Goal: Task Accomplishment & Management: Complete application form

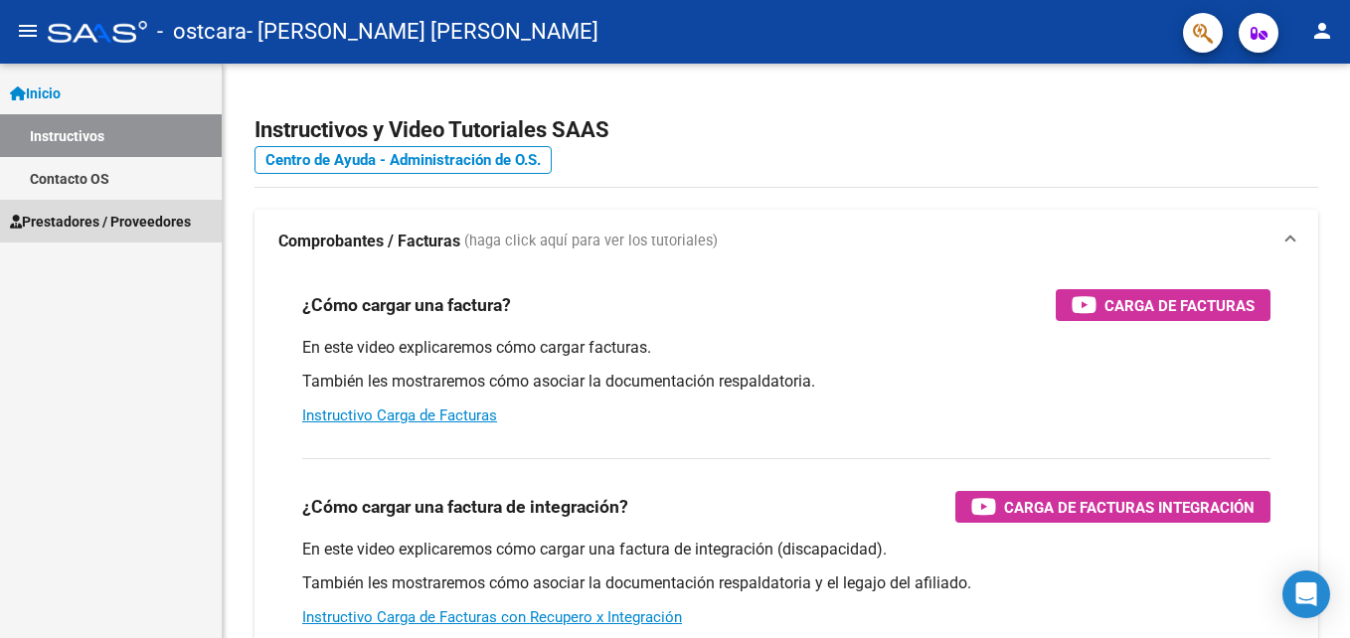
click at [81, 225] on span "Prestadores / Proveedores" at bounding box center [100, 222] width 181 height 22
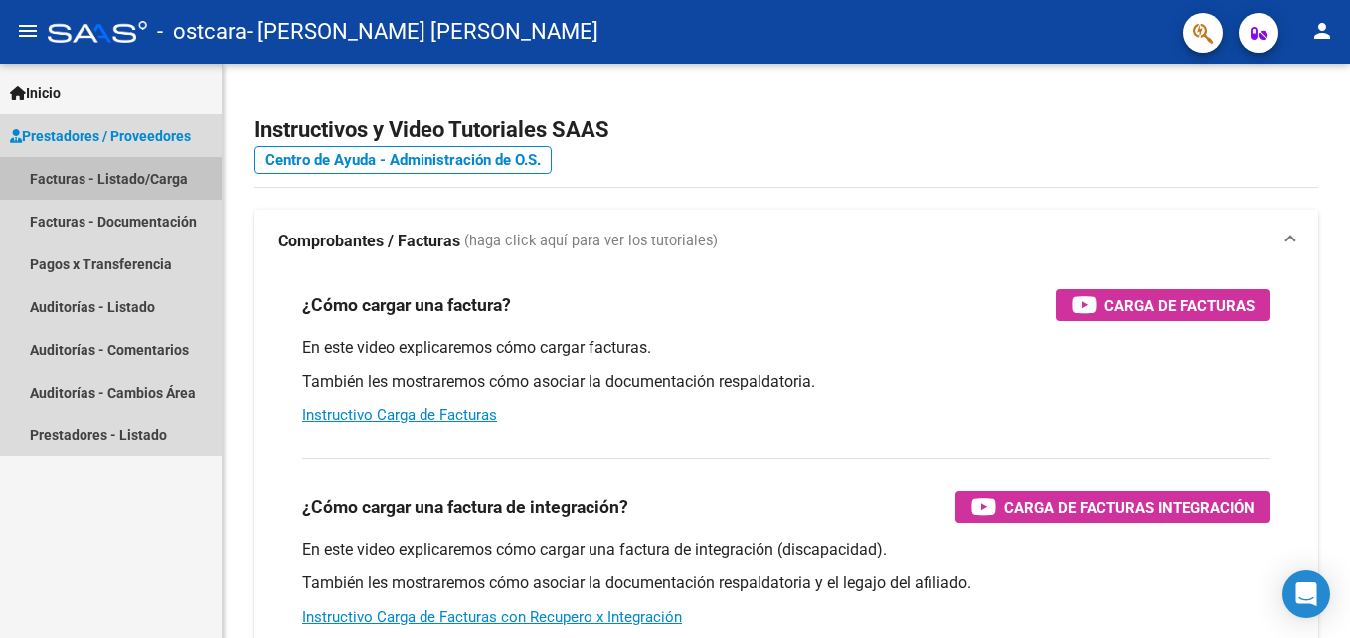
click at [125, 180] on link "Facturas - Listado/Carga" at bounding box center [111, 178] width 222 height 43
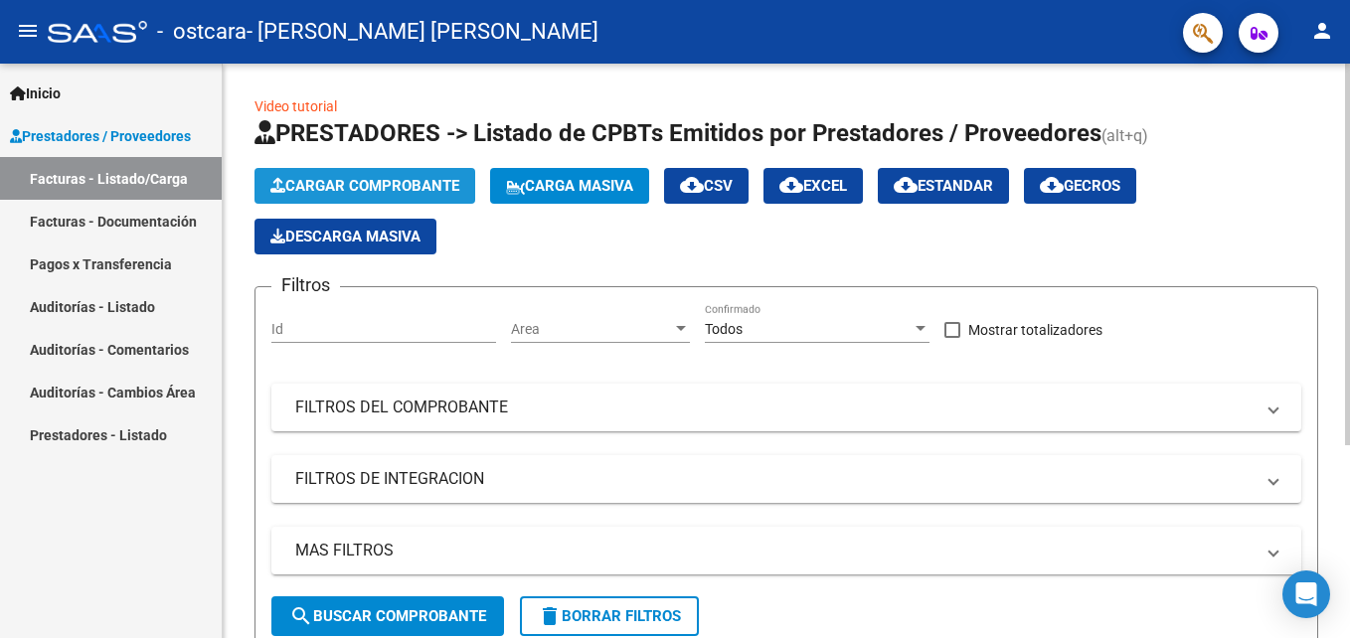
click at [325, 187] on span "Cargar Comprobante" at bounding box center [364, 186] width 189 height 18
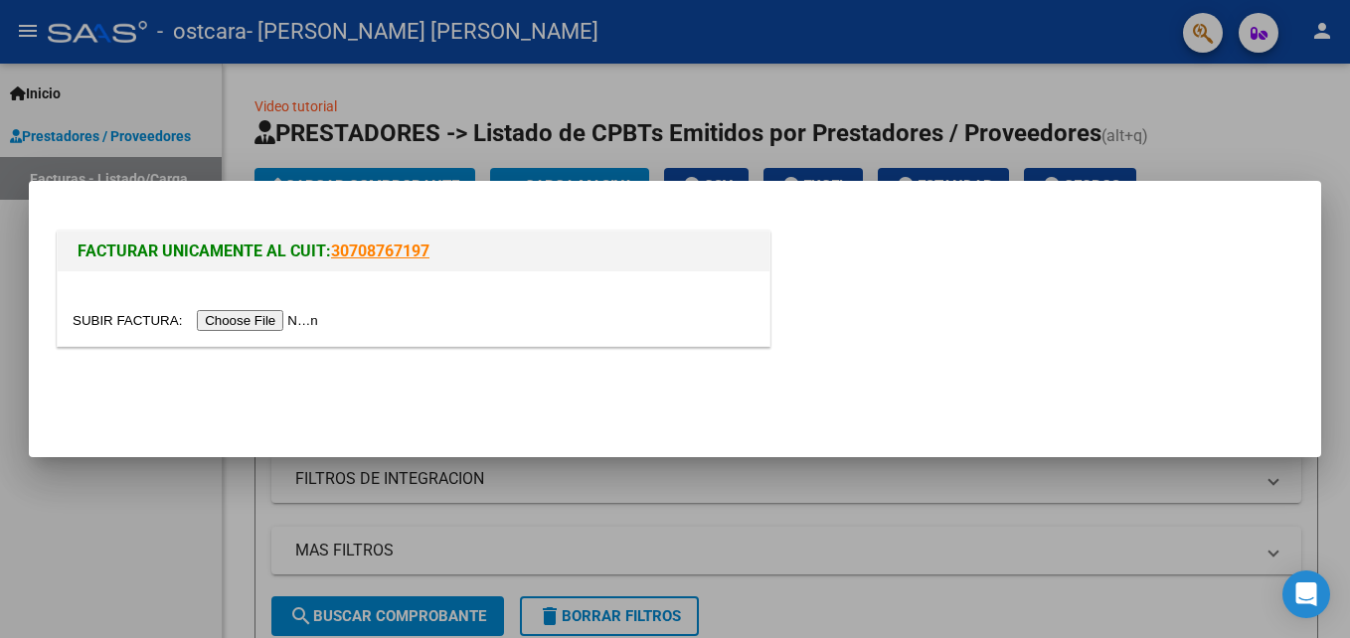
click at [229, 321] on input "file" at bounding box center [198, 320] width 251 height 21
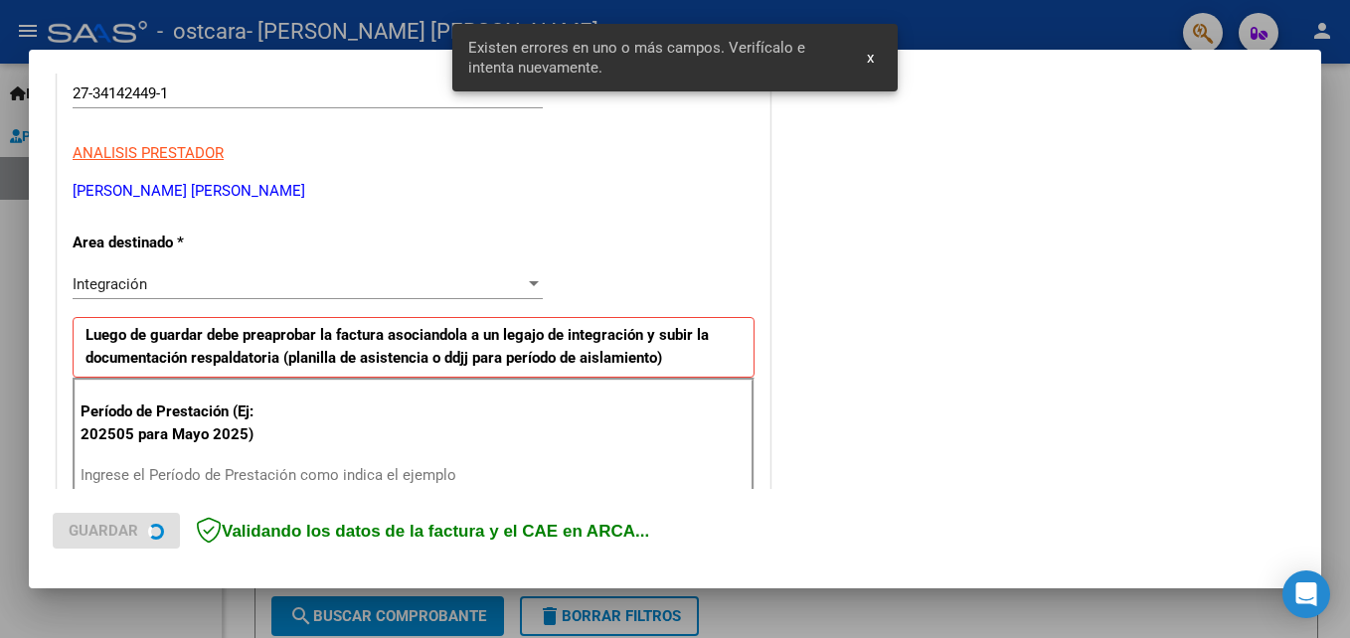
scroll to position [447, 0]
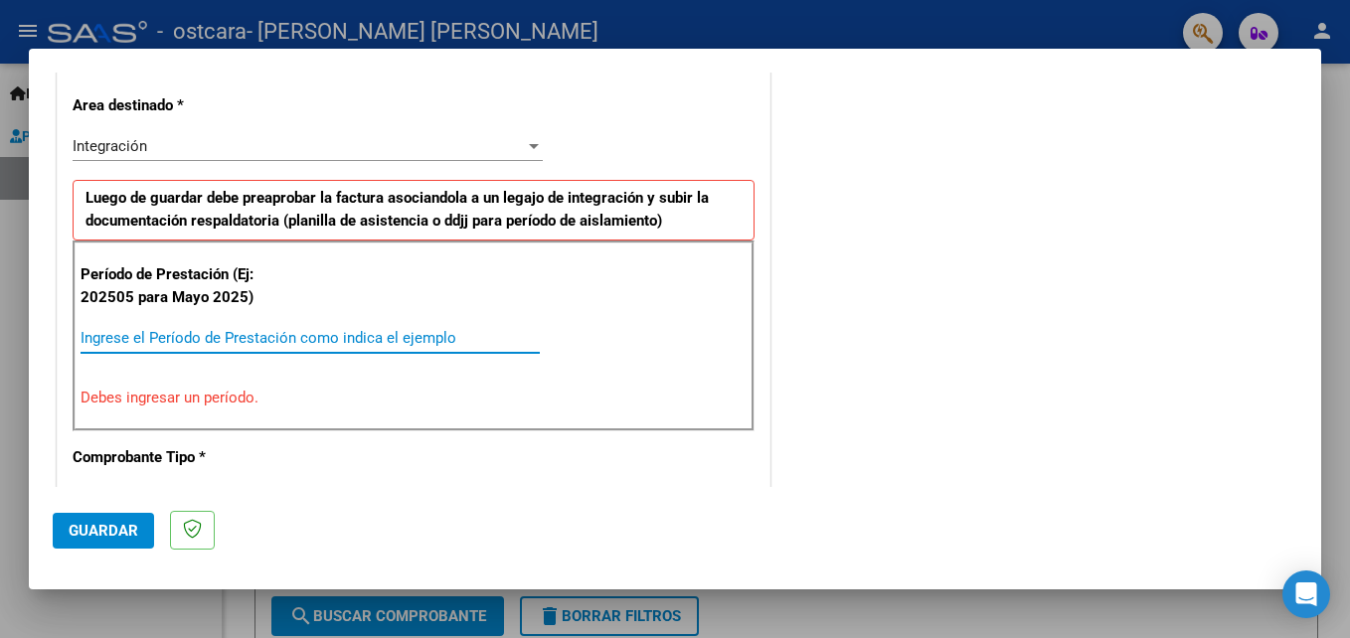
click at [152, 337] on input "Ingrese el Período de Prestación como indica el ejemplo" at bounding box center [310, 338] width 459 height 18
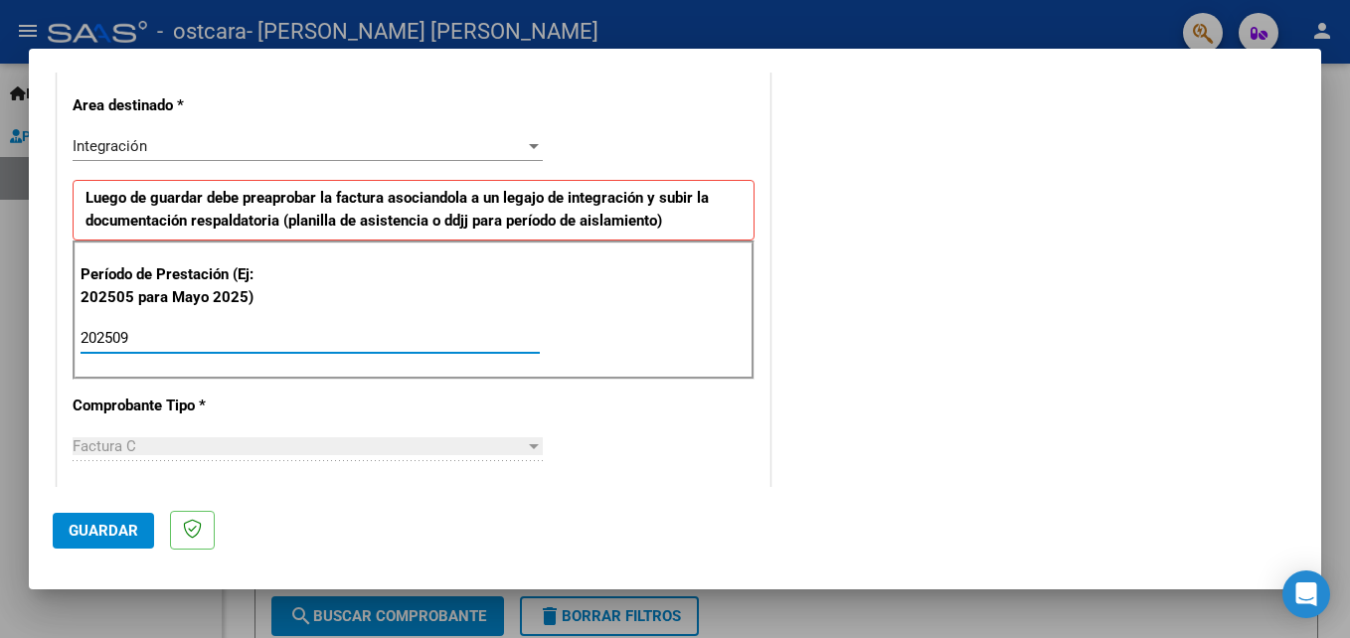
type input "202509"
click at [528, 451] on div at bounding box center [534, 446] width 18 height 16
click at [136, 534] on span "Guardar" at bounding box center [104, 531] width 70 height 18
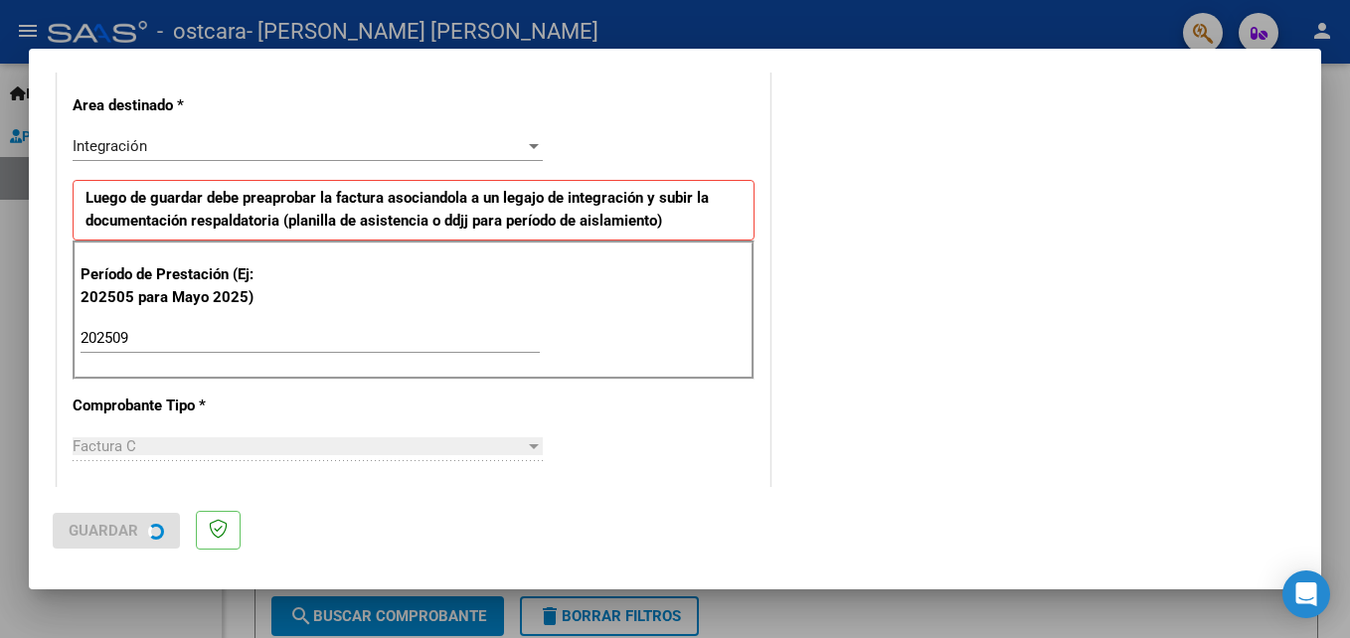
scroll to position [0, 0]
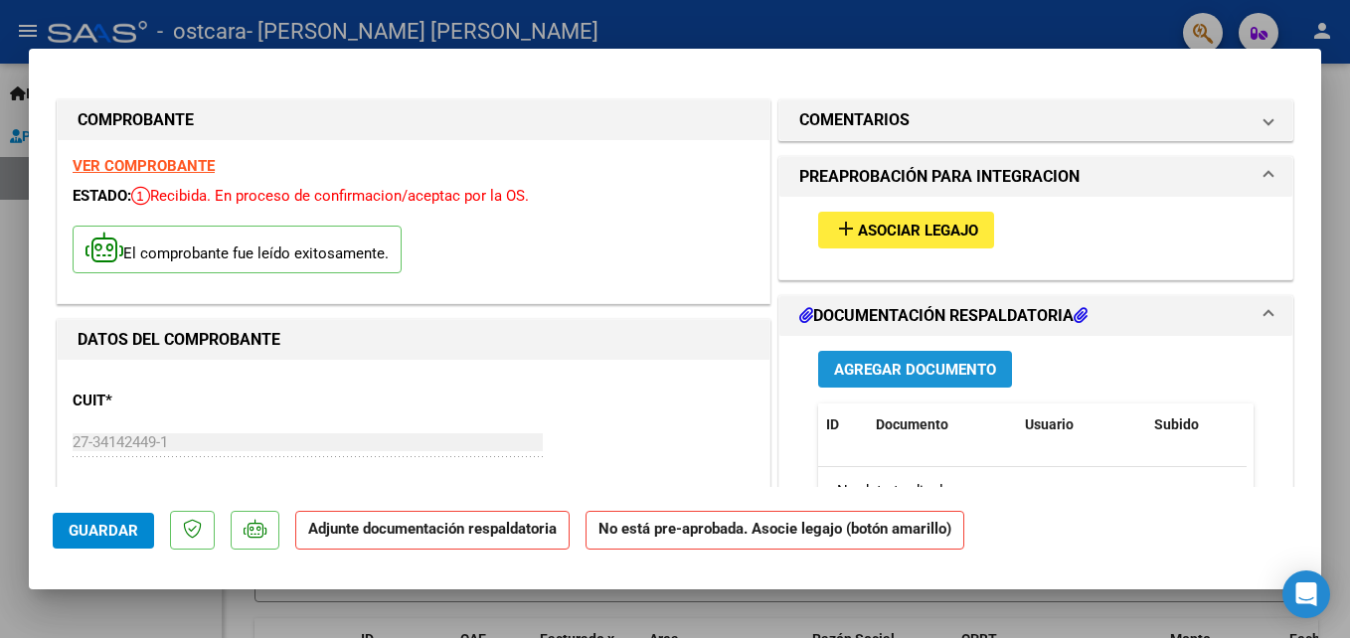
click at [869, 368] on span "Agregar Documento" at bounding box center [915, 370] width 162 height 18
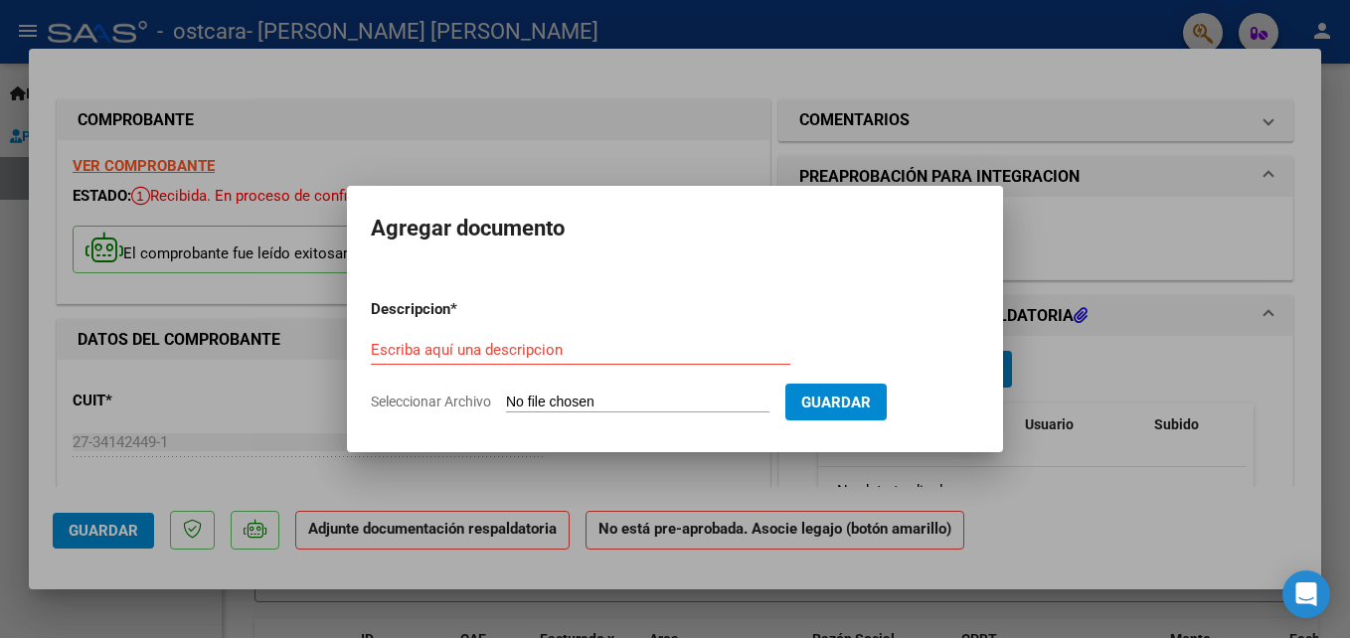
click at [461, 340] on div "Escriba aquí una descripcion" at bounding box center [580, 350] width 419 height 30
click at [460, 350] on input "Escriba aquí una descripcion" at bounding box center [580, 350] width 419 height 18
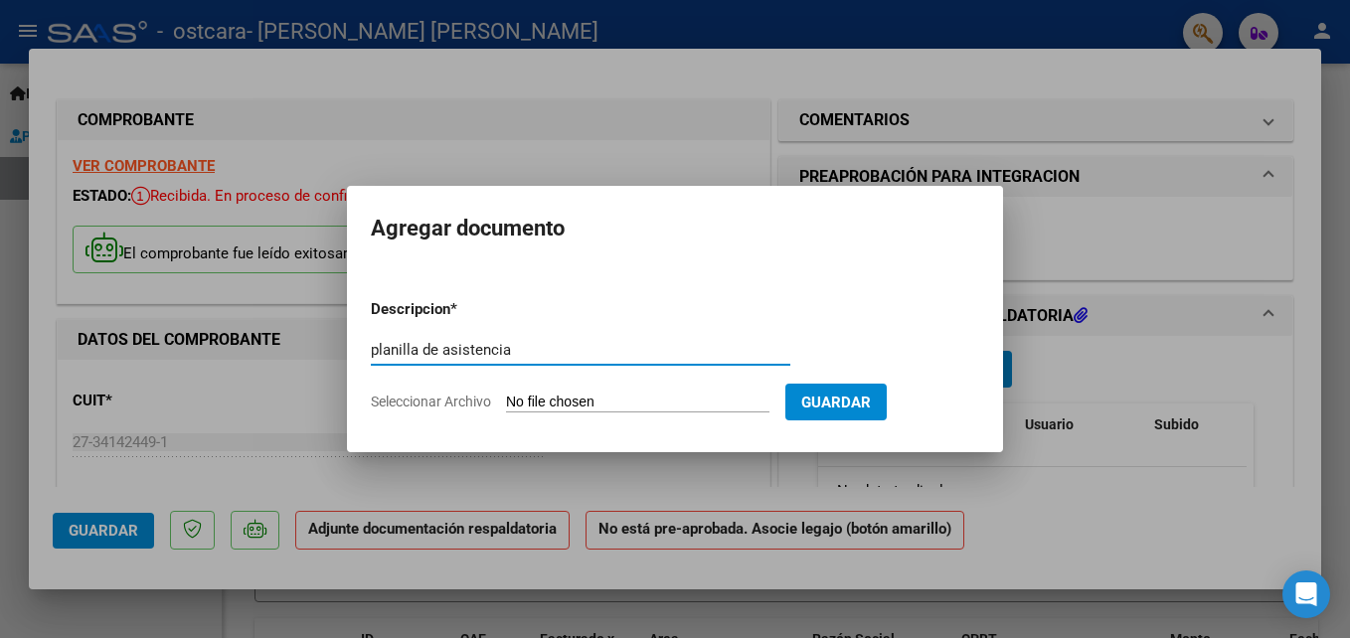
type input "planilla de asistencia"
click at [557, 393] on app-file-uploader "Seleccionar Archivo" at bounding box center [578, 402] width 414 height 18
click at [468, 404] on span "Seleccionar Archivo" at bounding box center [431, 402] width 120 height 16
click at [506, 404] on input "Seleccionar Archivo" at bounding box center [637, 403] width 263 height 19
type input "C:\fakepath\Asistencia septiembre.pdf"
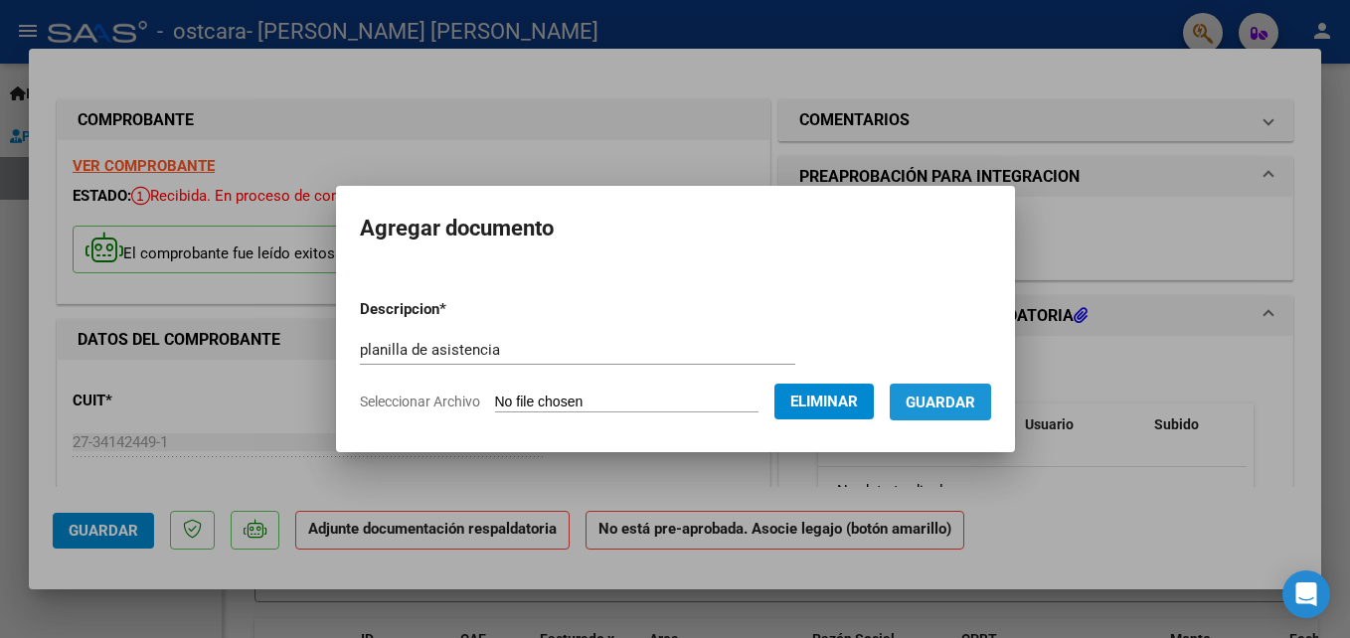
click at [967, 396] on span "Guardar" at bounding box center [940, 403] width 70 height 18
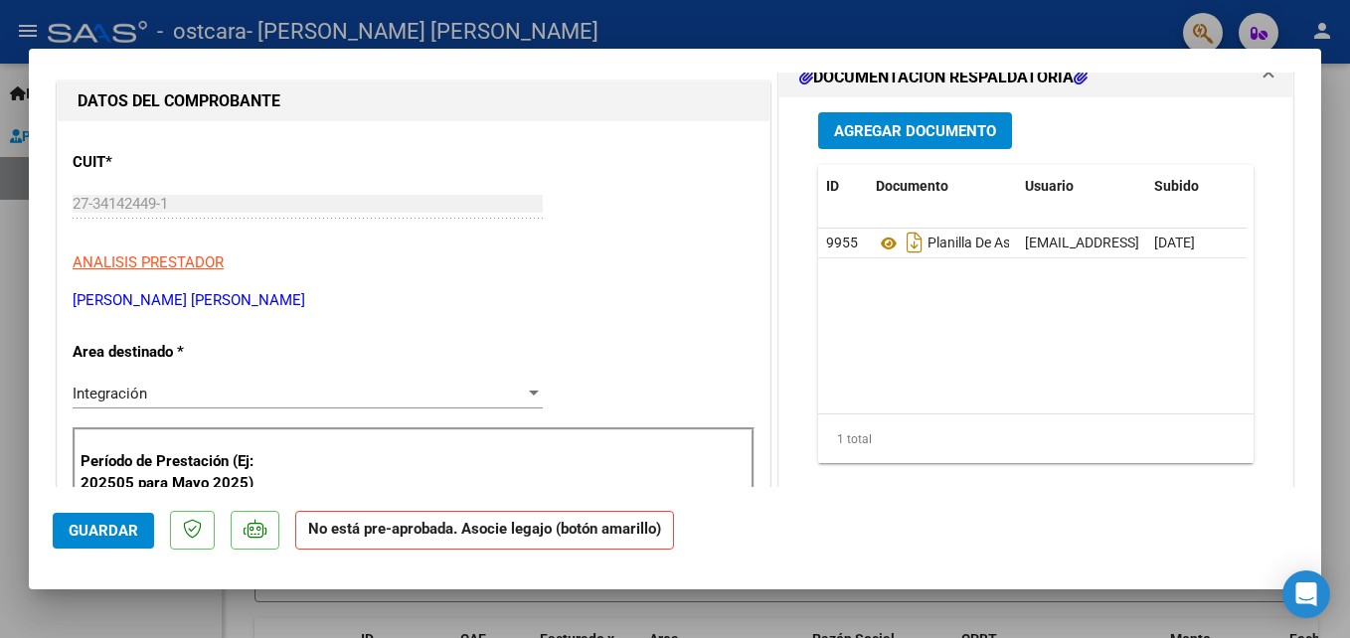
scroll to position [291, 0]
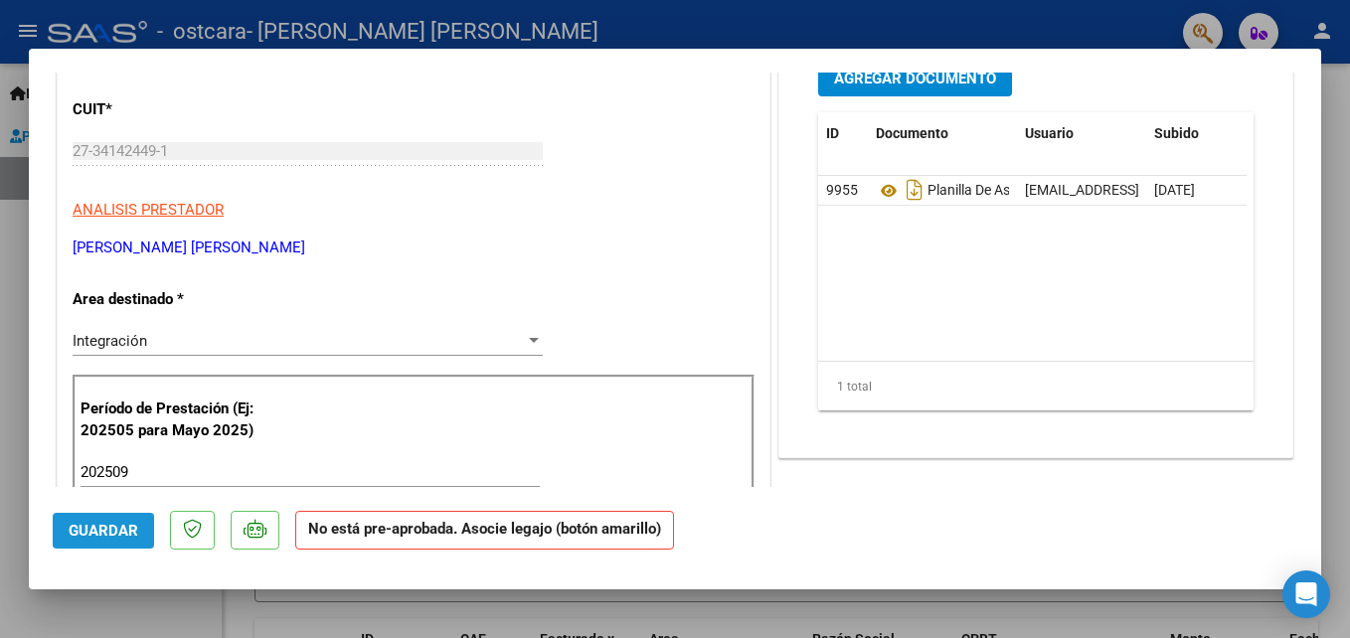
click at [103, 536] on span "Guardar" at bounding box center [104, 531] width 70 height 18
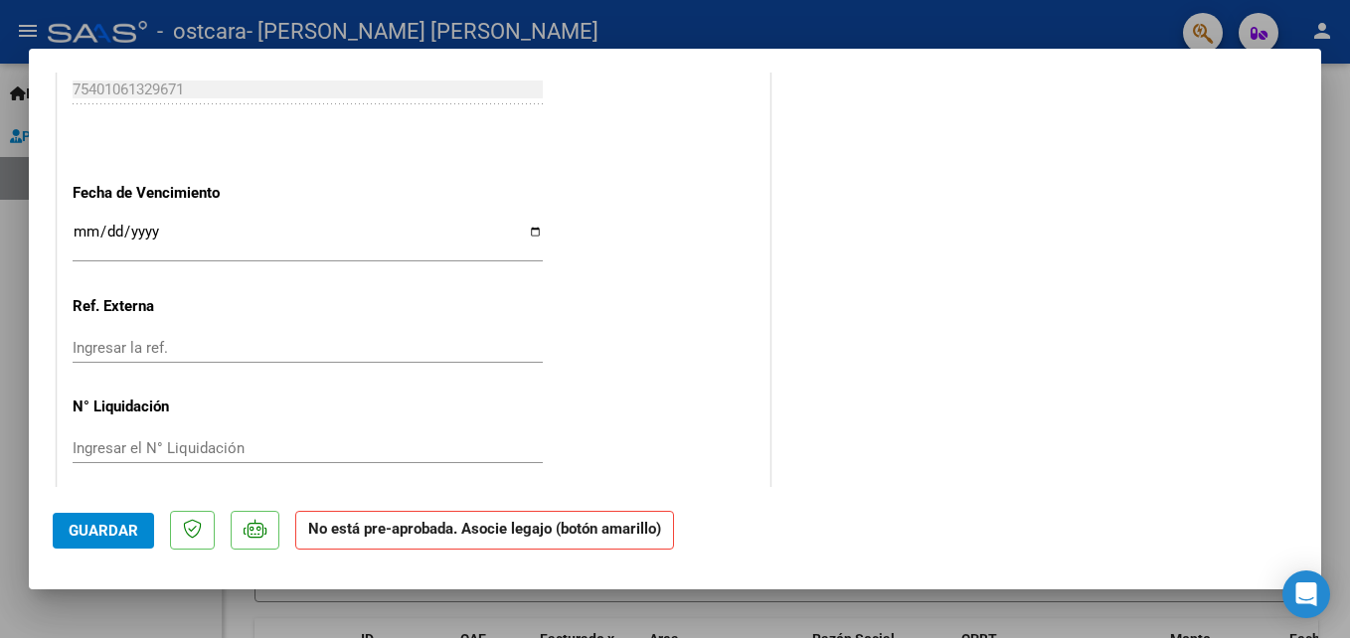
scroll to position [1313, 0]
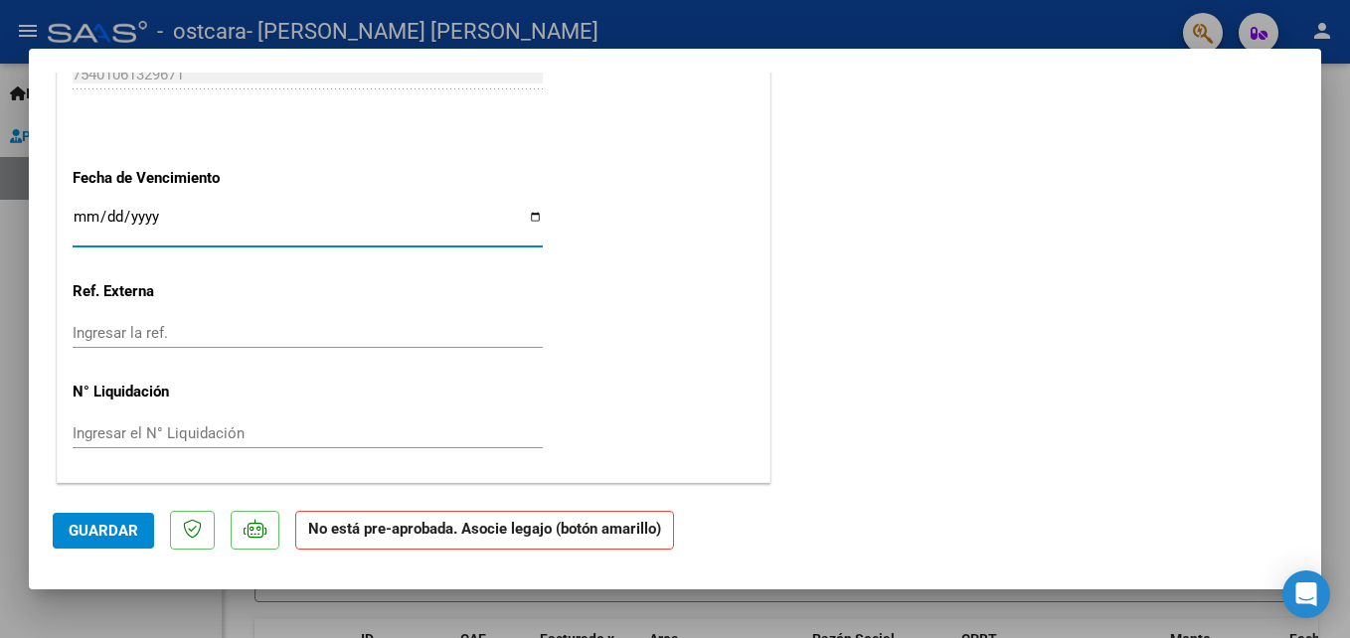
click at [530, 219] on input "Ingresar la fecha" at bounding box center [308, 225] width 470 height 32
type input "[DATE]"
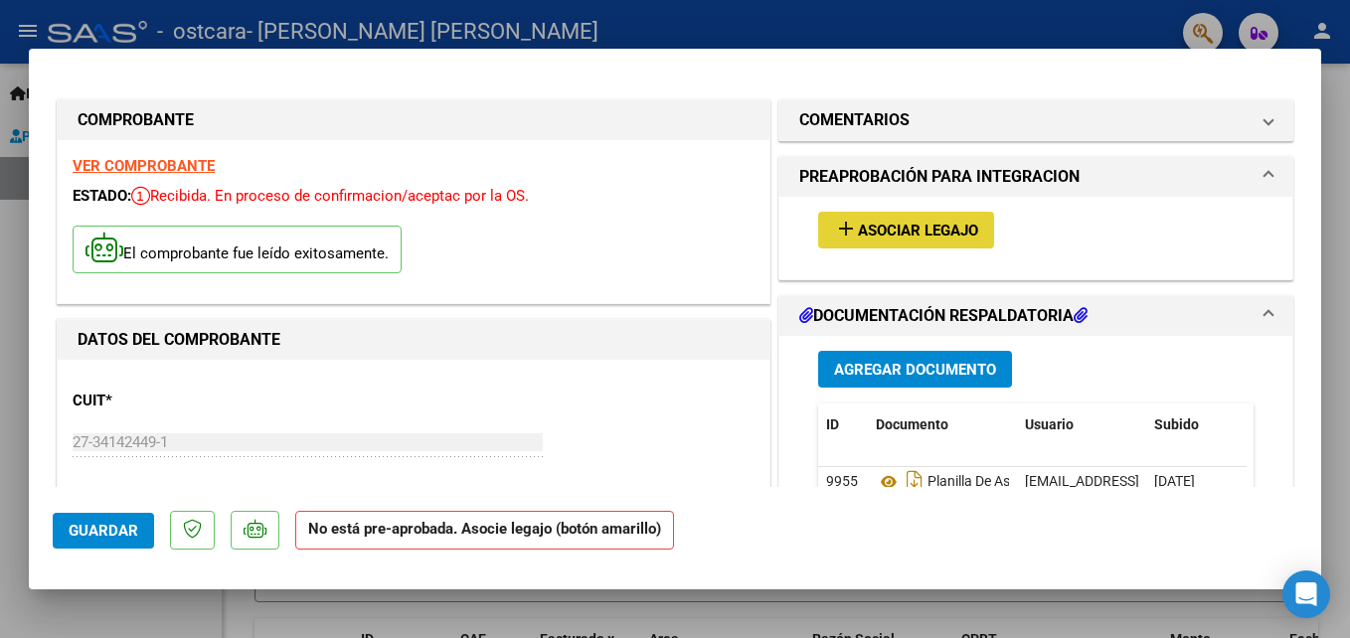
click at [885, 224] on span "Asociar Legajo" at bounding box center [918, 231] width 120 height 18
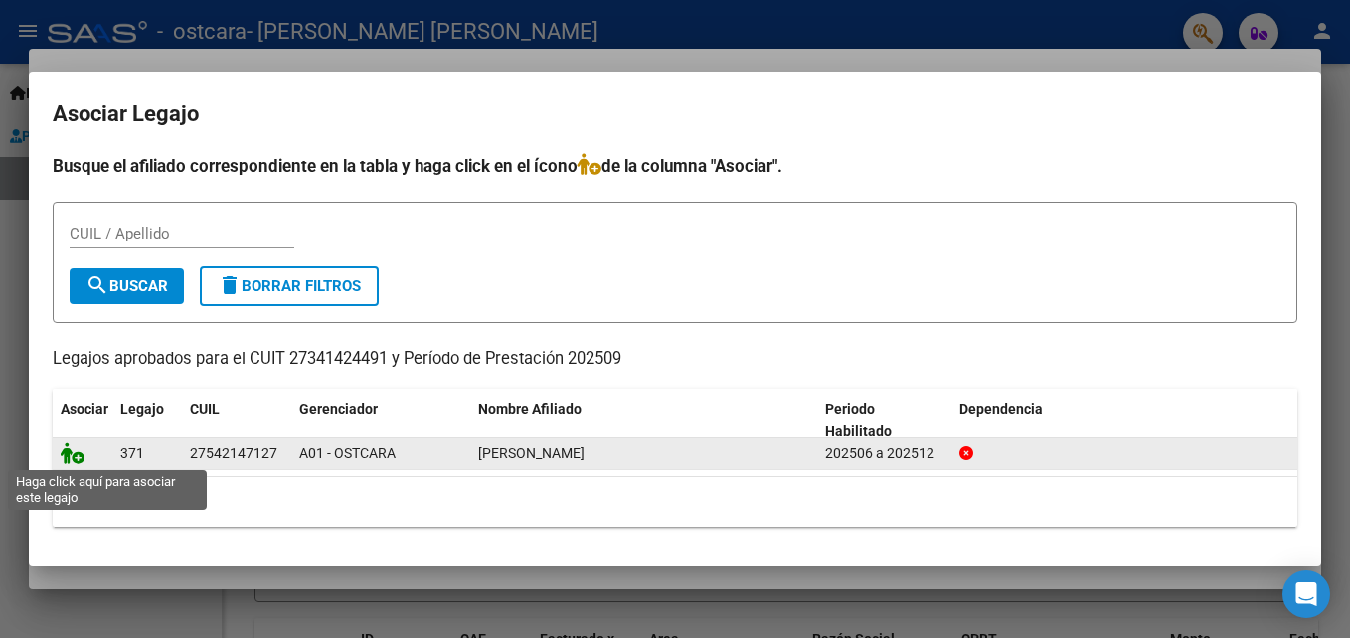
click at [77, 458] on icon at bounding box center [73, 453] width 24 height 22
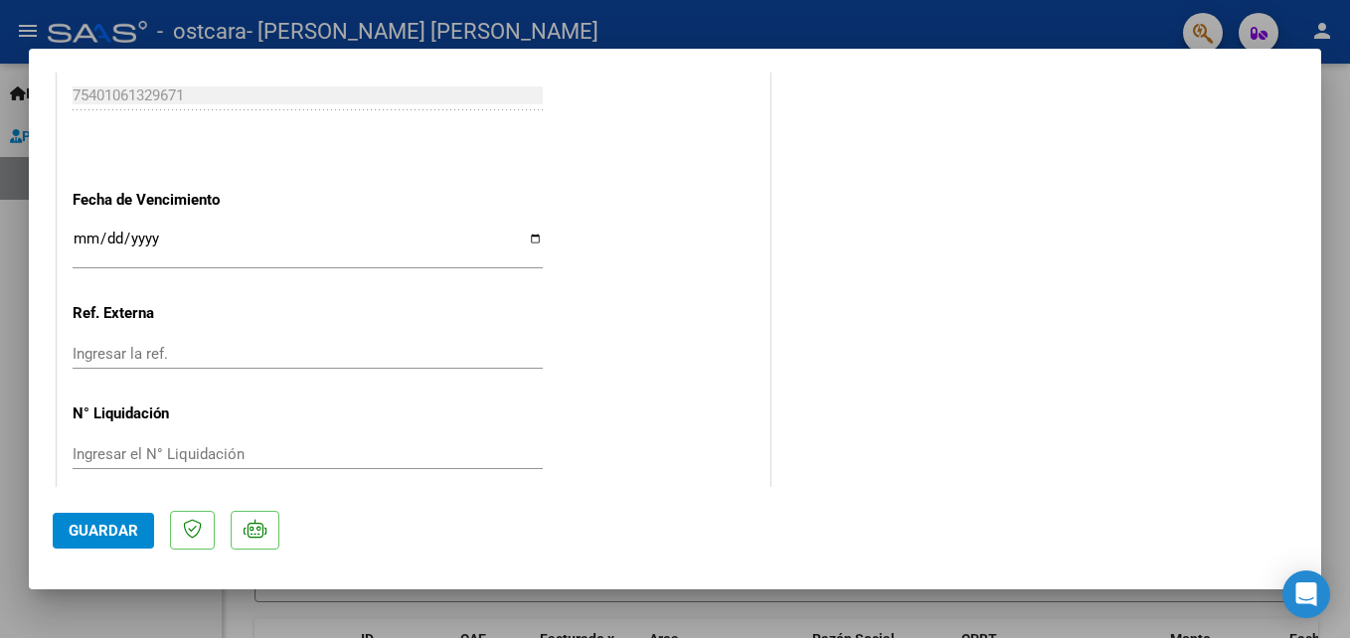
scroll to position [1365, 0]
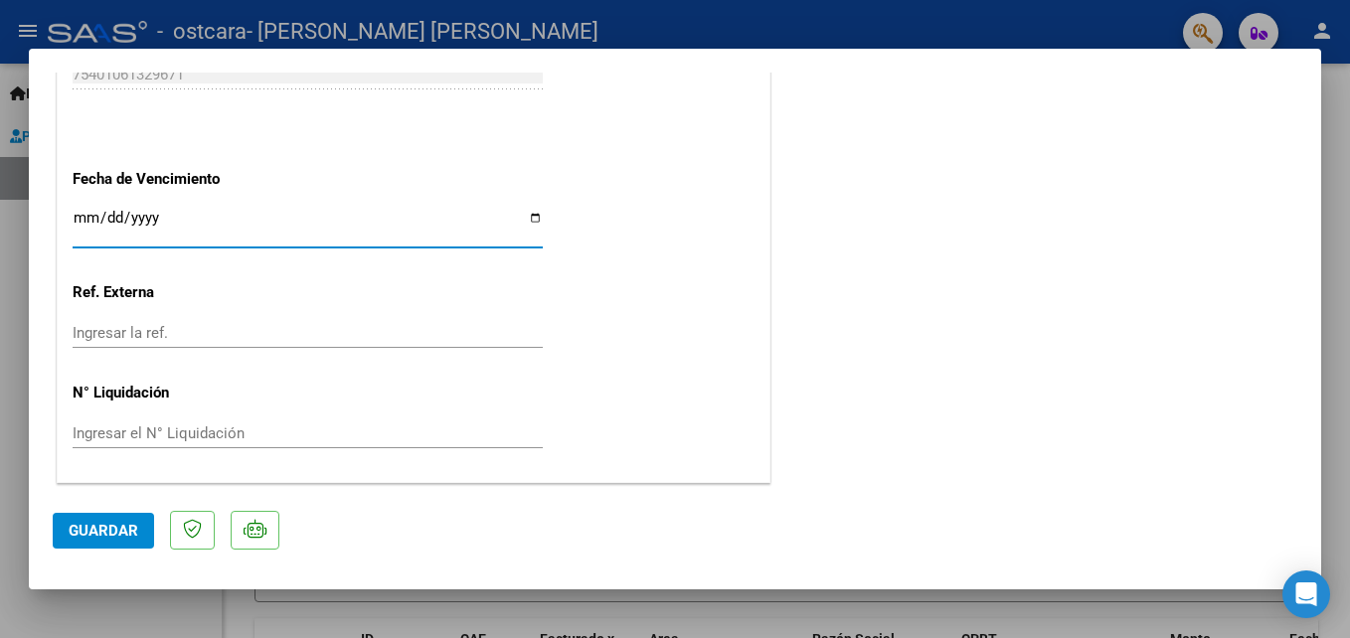
click at [529, 218] on input "[DATE]" at bounding box center [308, 226] width 470 height 32
click at [95, 533] on span "Guardar" at bounding box center [104, 531] width 70 height 18
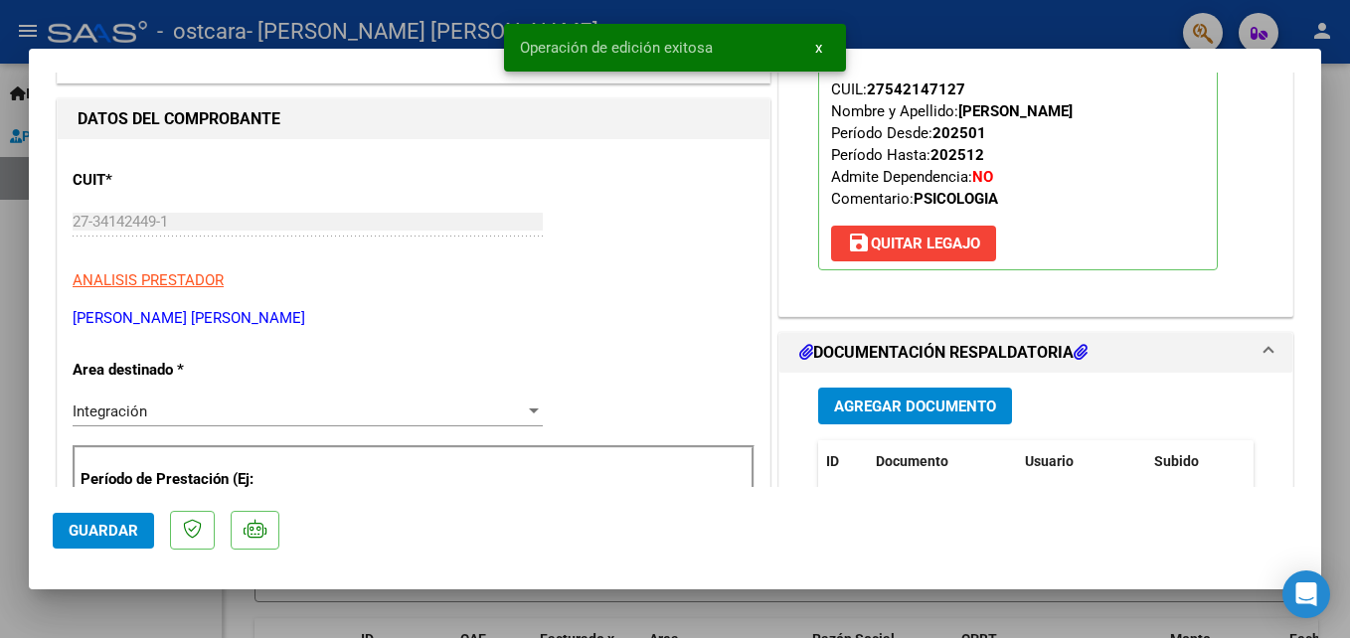
scroll to position [0, 0]
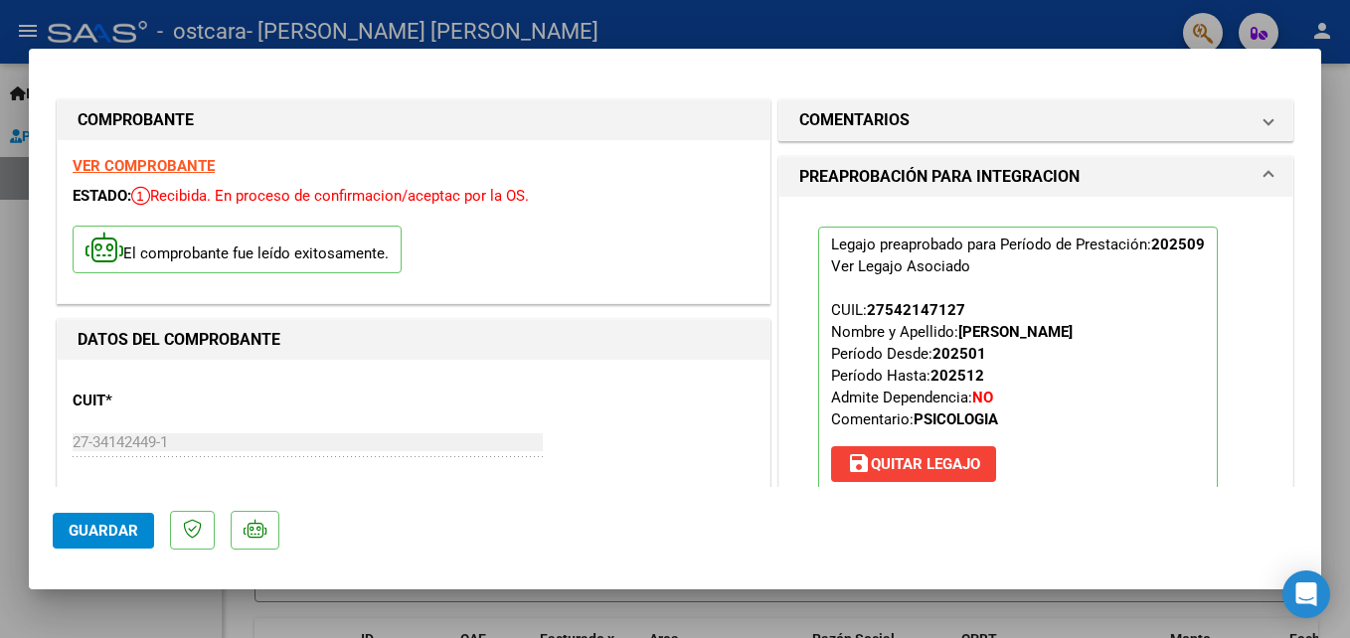
click at [125, 166] on strong "VER COMPROBANTE" at bounding box center [144, 166] width 142 height 18
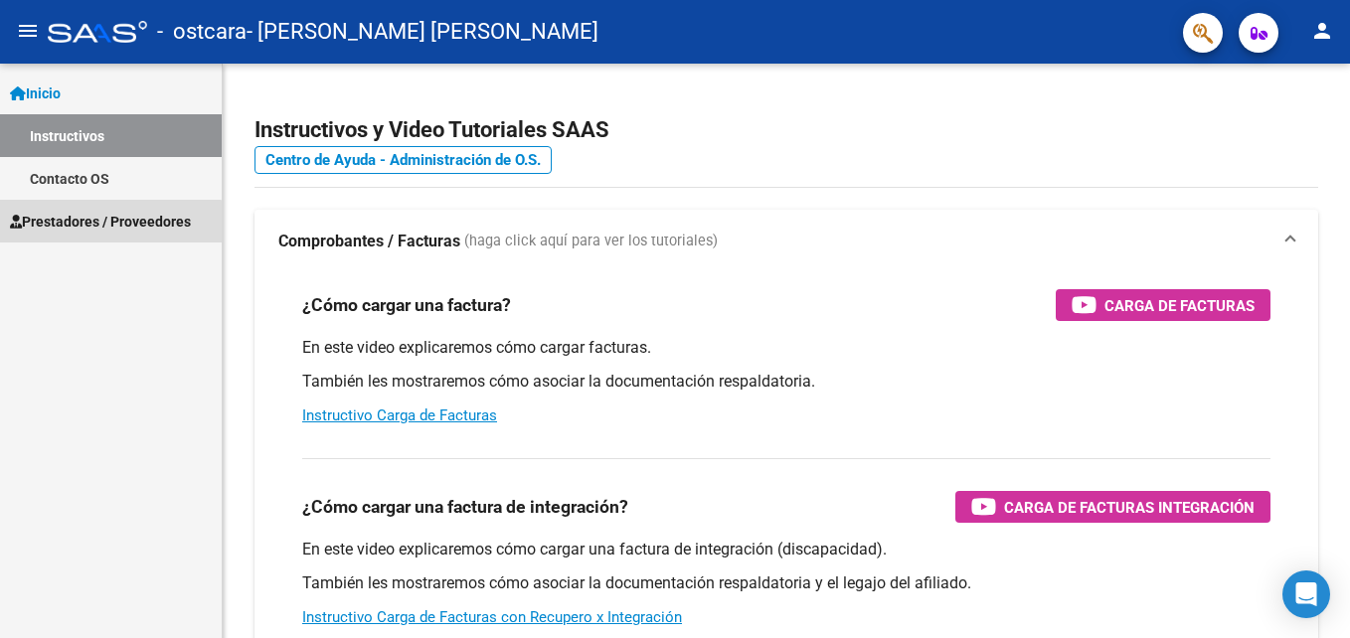
click at [94, 224] on span "Prestadores / Proveedores" at bounding box center [100, 222] width 181 height 22
click at [60, 216] on span "Prestadores / Proveedores" at bounding box center [100, 222] width 181 height 22
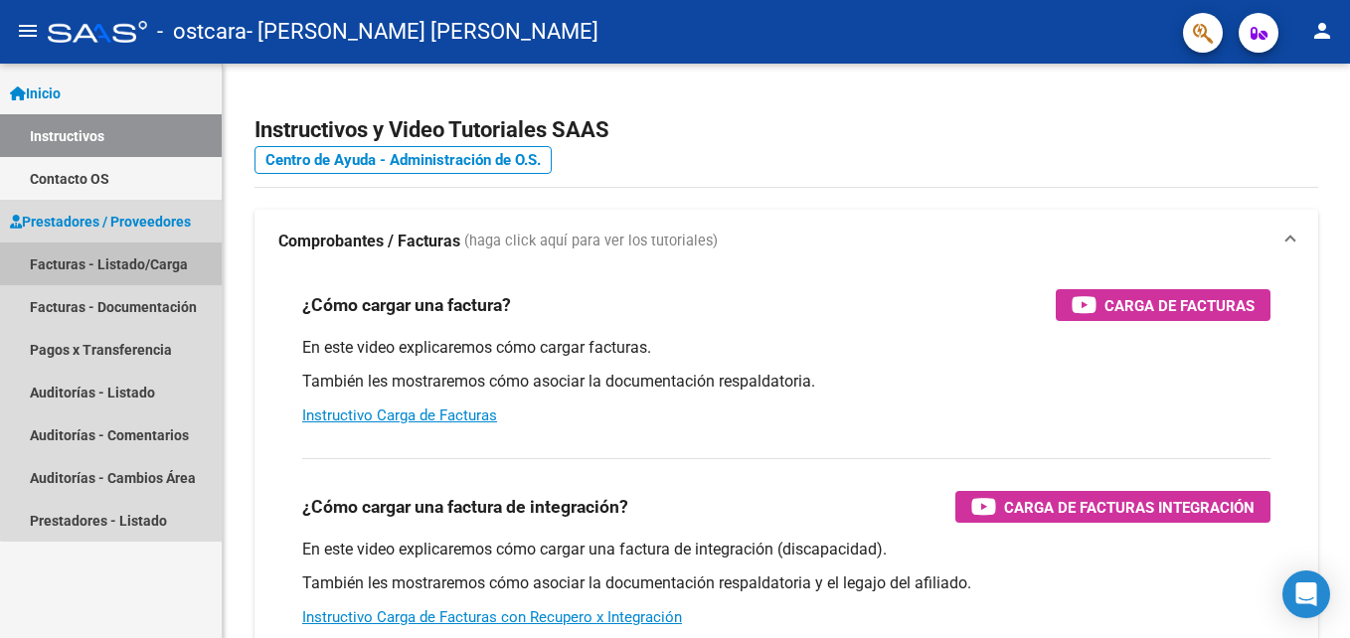
click at [125, 268] on link "Facturas - Listado/Carga" at bounding box center [111, 263] width 222 height 43
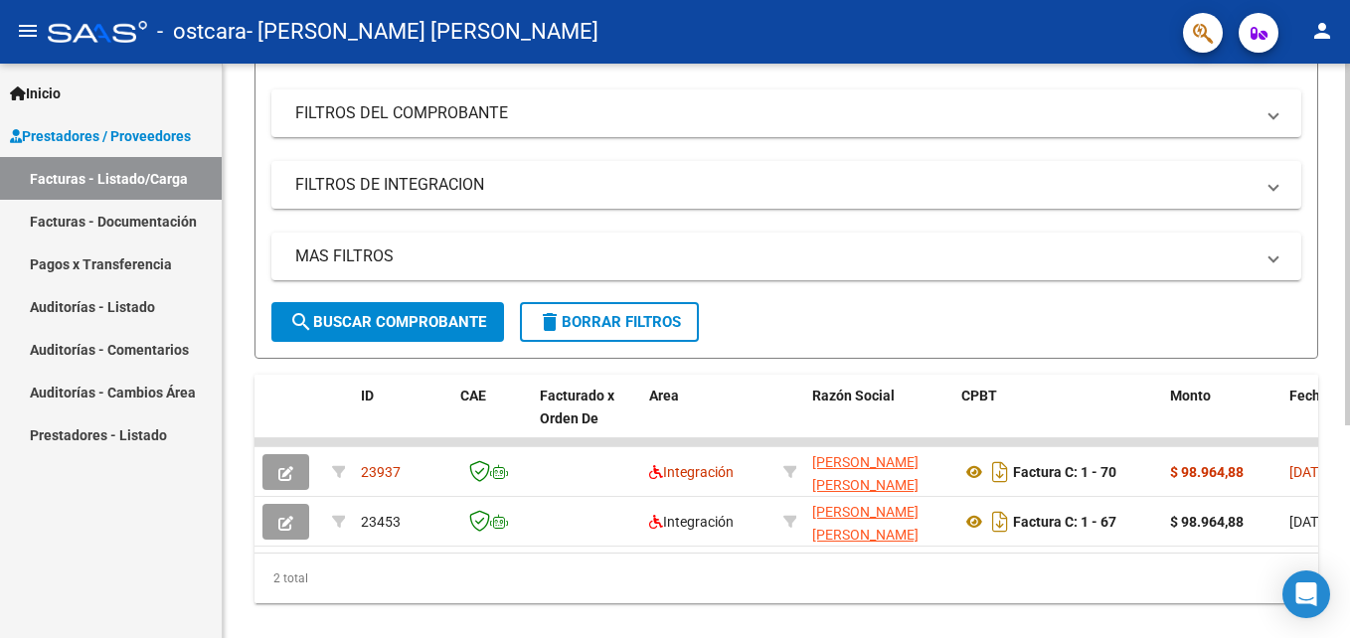
scroll to position [339, 0]
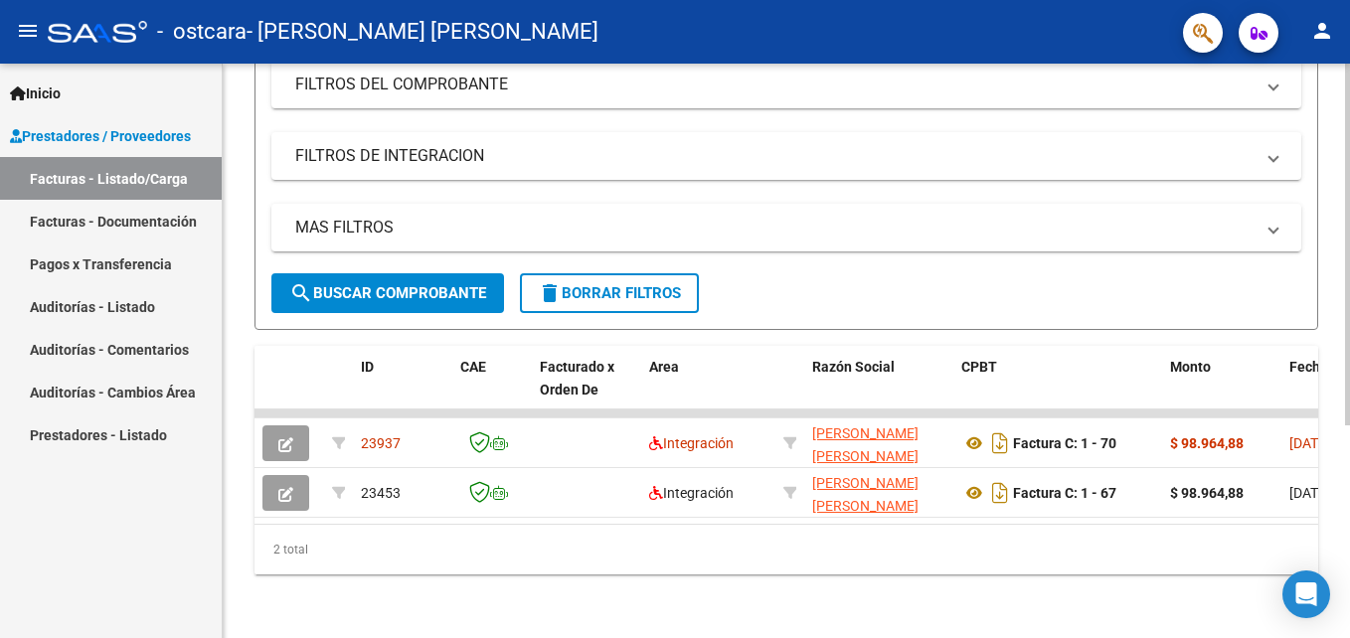
click at [1349, 637] on html "menu - ostcara - [PERSON_NAME] [PERSON_NAME] person Inicio Instructivos Contact…" at bounding box center [675, 319] width 1350 height 638
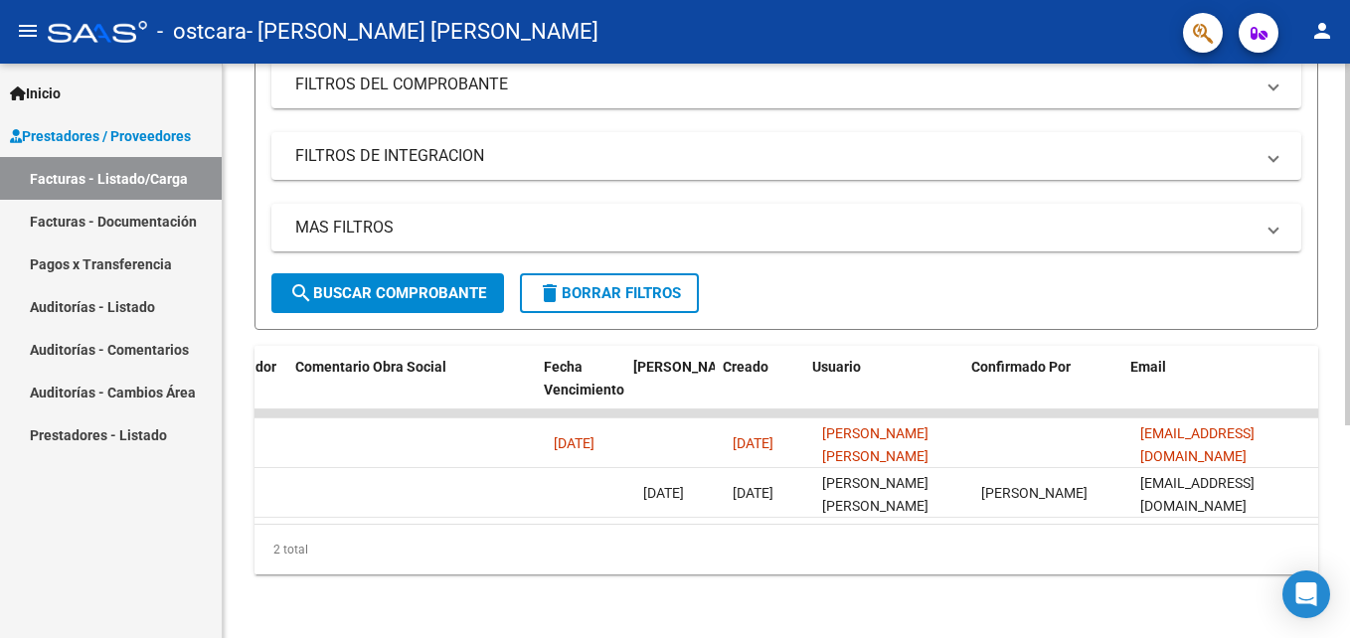
scroll to position [0, 3127]
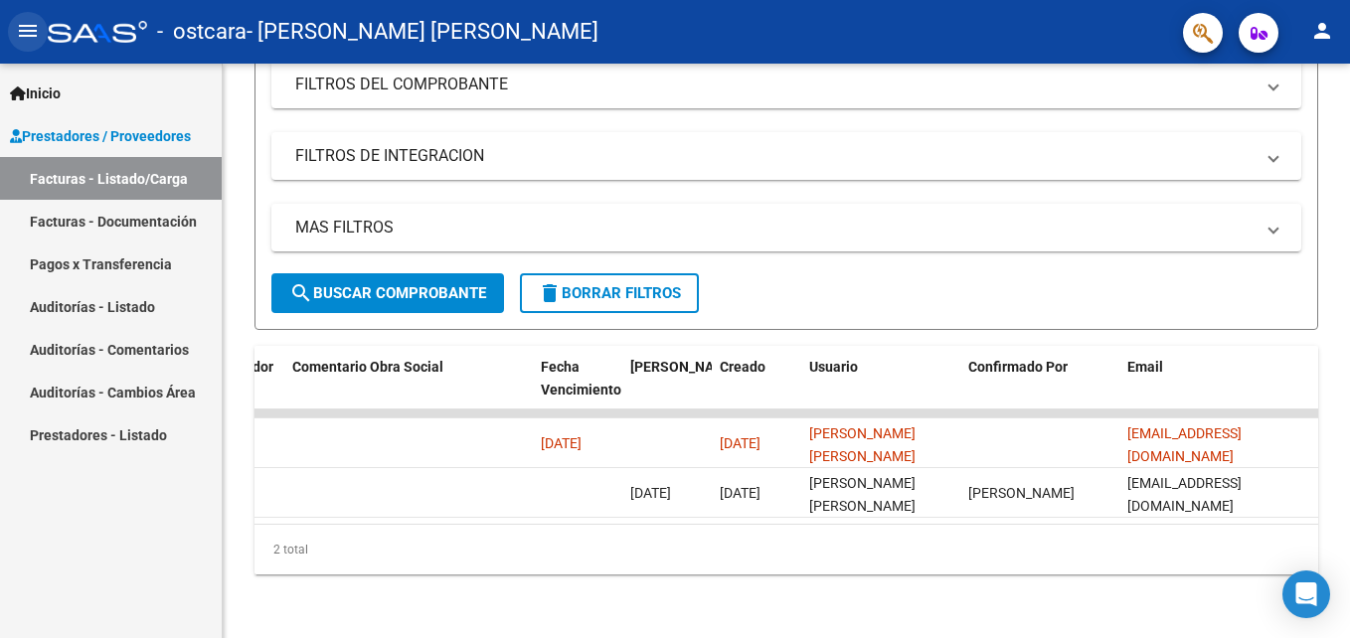
click at [29, 27] on mat-icon "menu" at bounding box center [28, 31] width 24 height 24
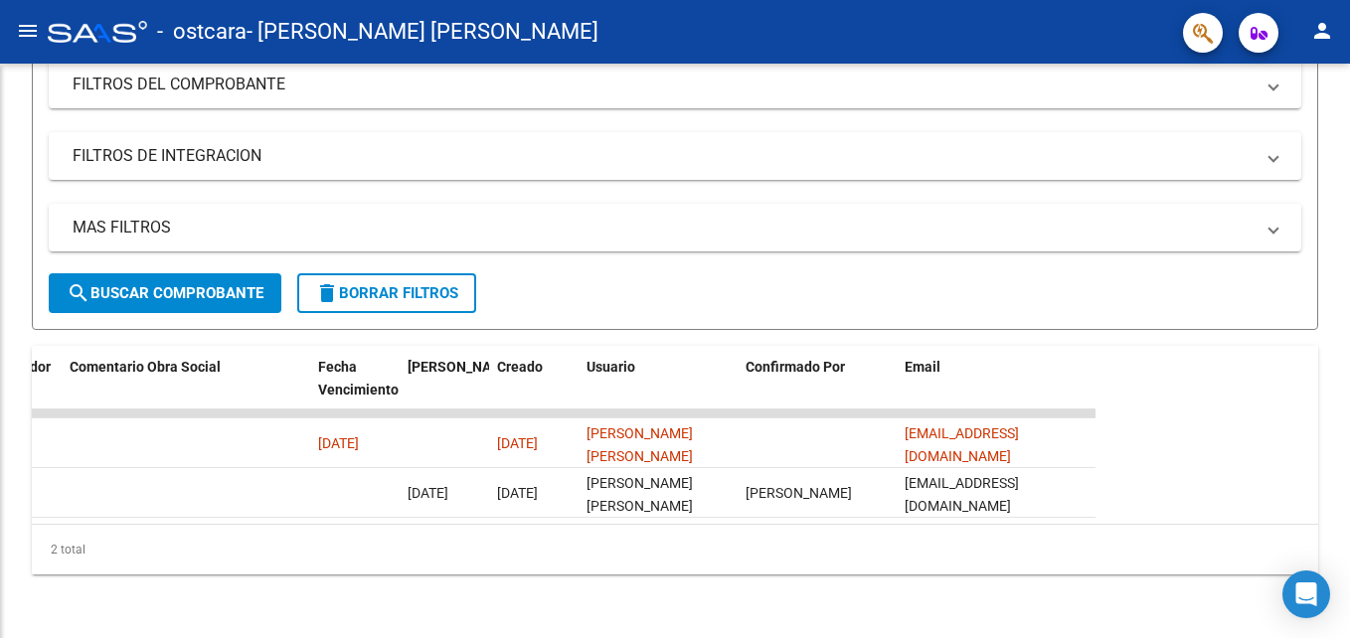
scroll to position [288, 0]
click at [31, 30] on mat-icon "menu" at bounding box center [28, 31] width 24 height 24
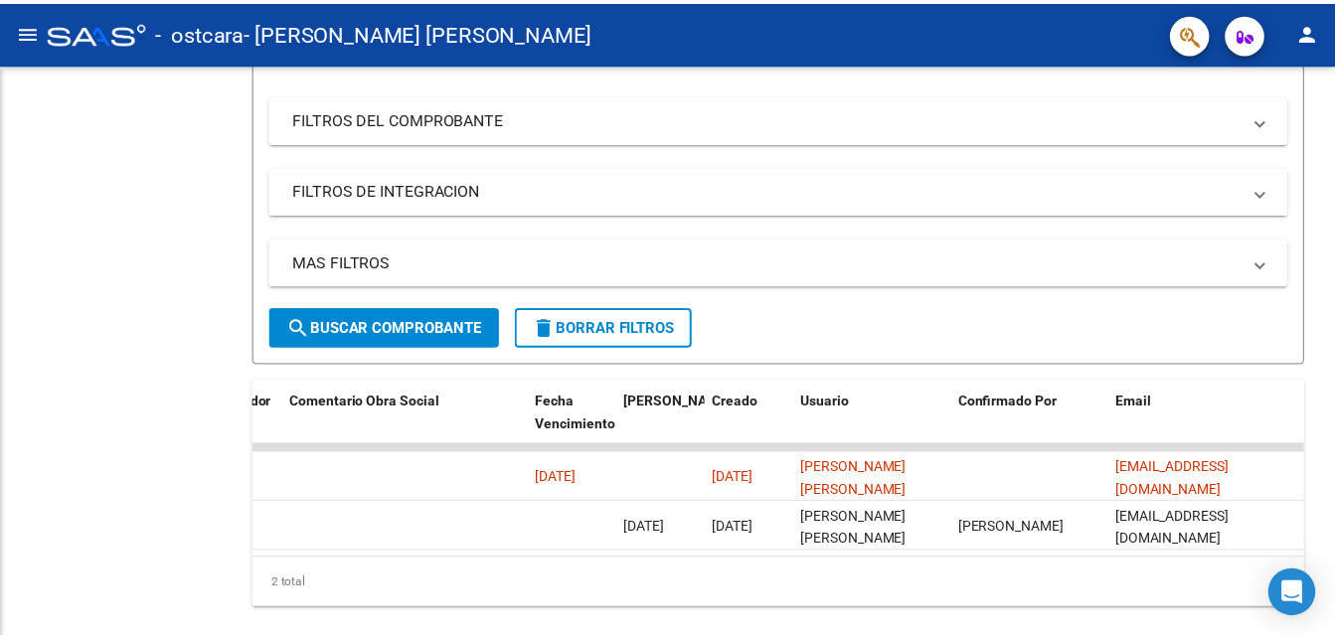
scroll to position [339, 0]
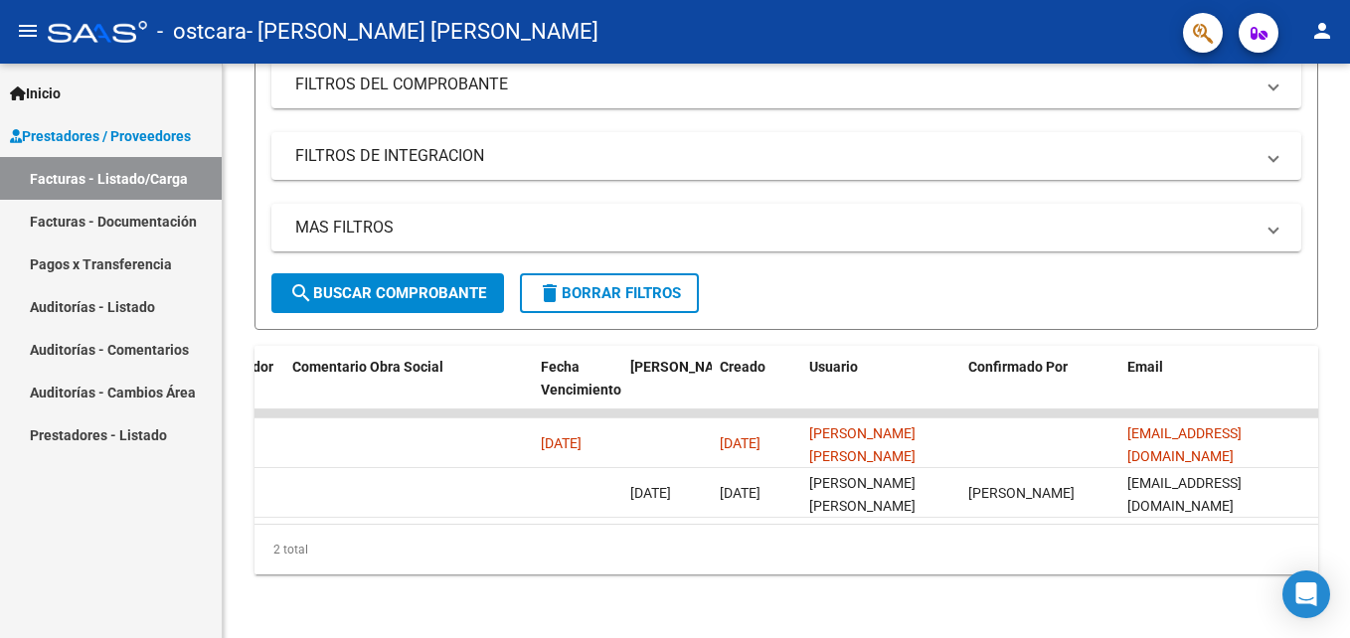
click at [108, 141] on span "Prestadores / Proveedores" at bounding box center [100, 136] width 181 height 22
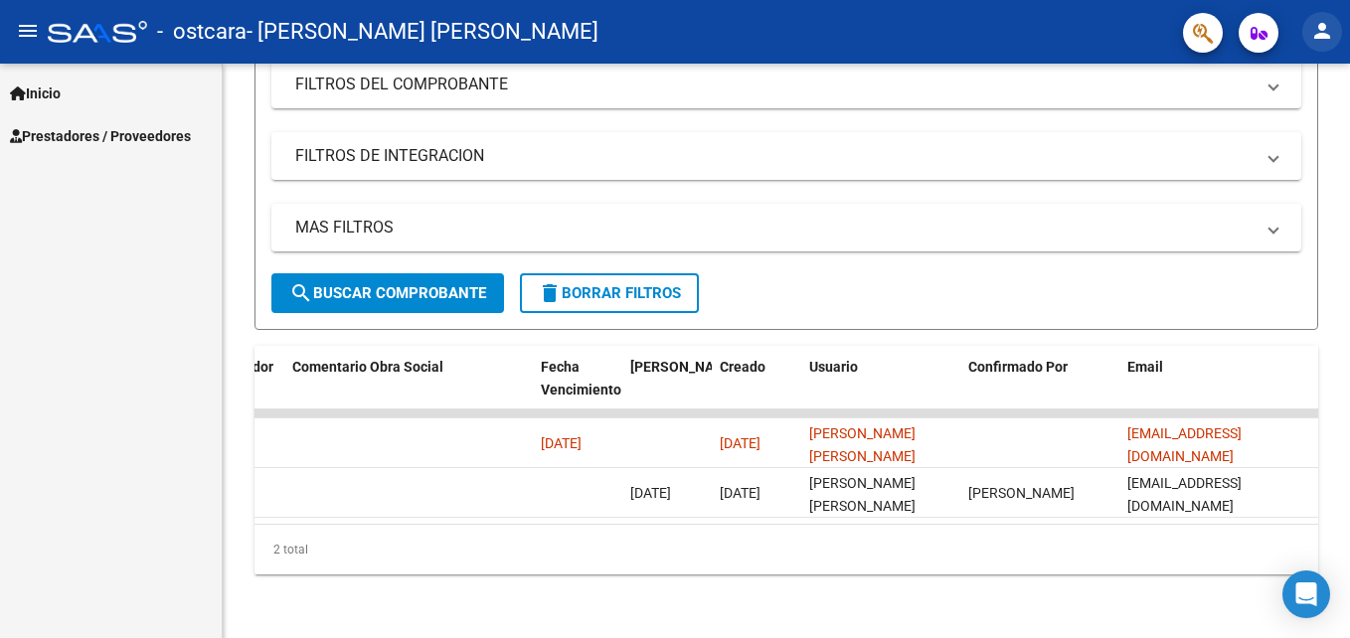
click at [1318, 32] on mat-icon "person" at bounding box center [1322, 31] width 24 height 24
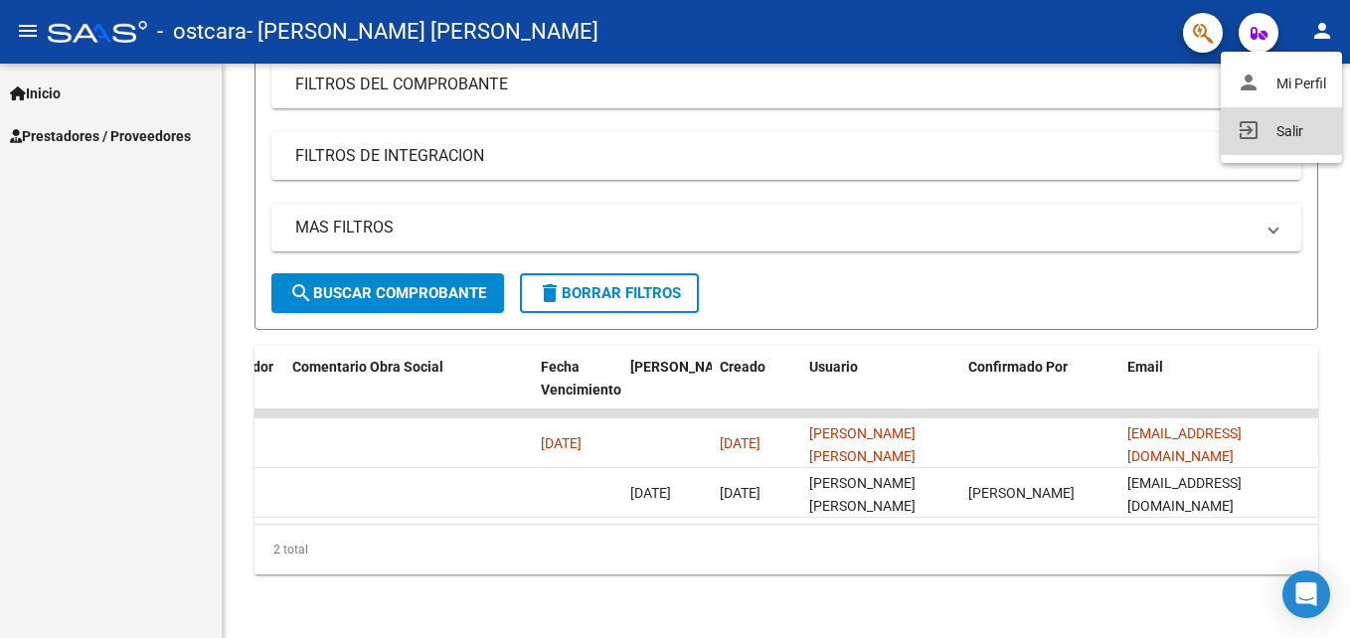
click at [1283, 128] on button "exit_to_app Salir" at bounding box center [1280, 131] width 121 height 48
